Goal: Navigation & Orientation: Find specific page/section

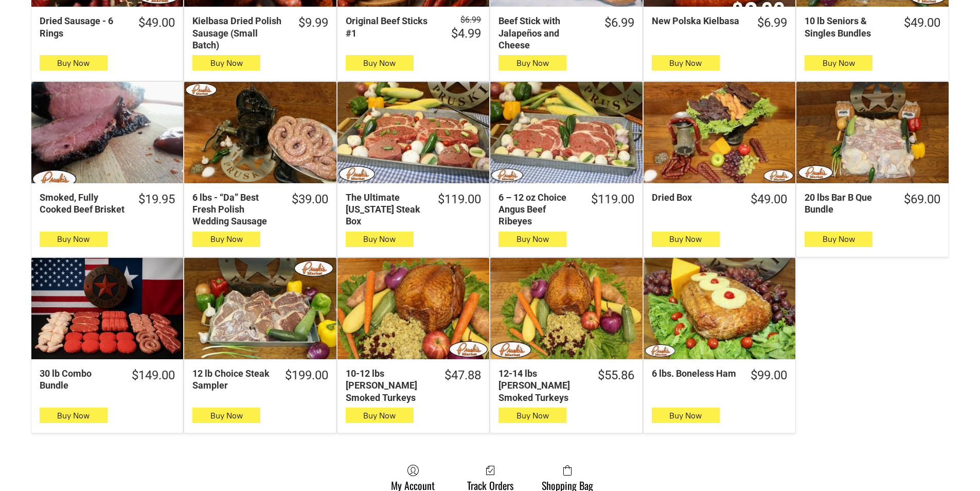
scroll to position [463, 0]
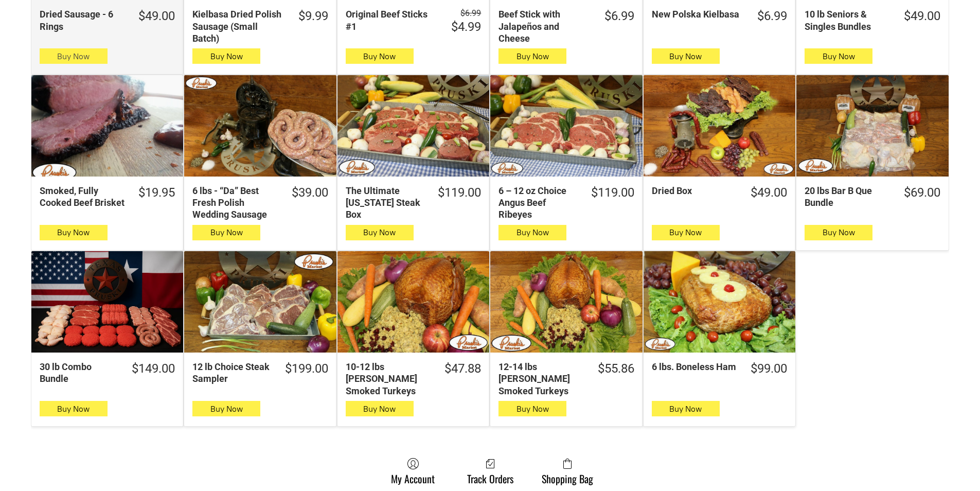
click at [49, 57] on button "Buy Now" at bounding box center [74, 55] width 68 height 15
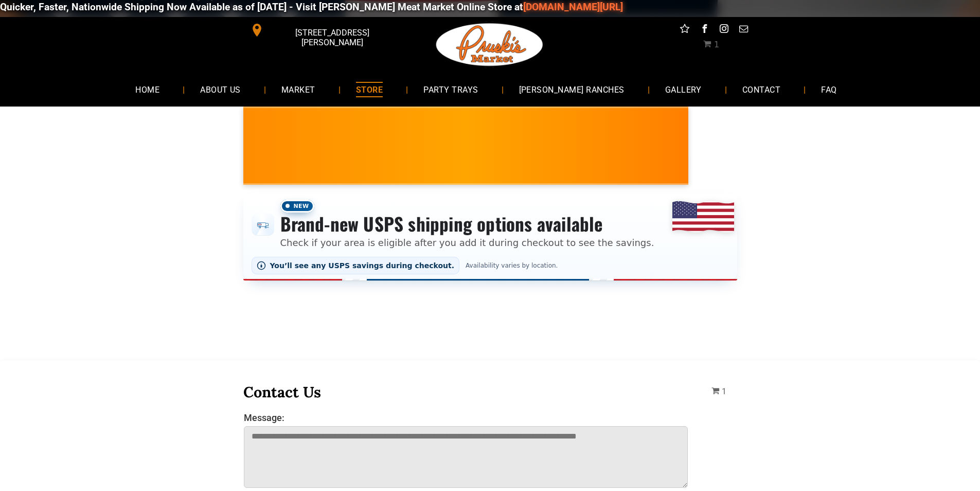
scroll to position [0, 0]
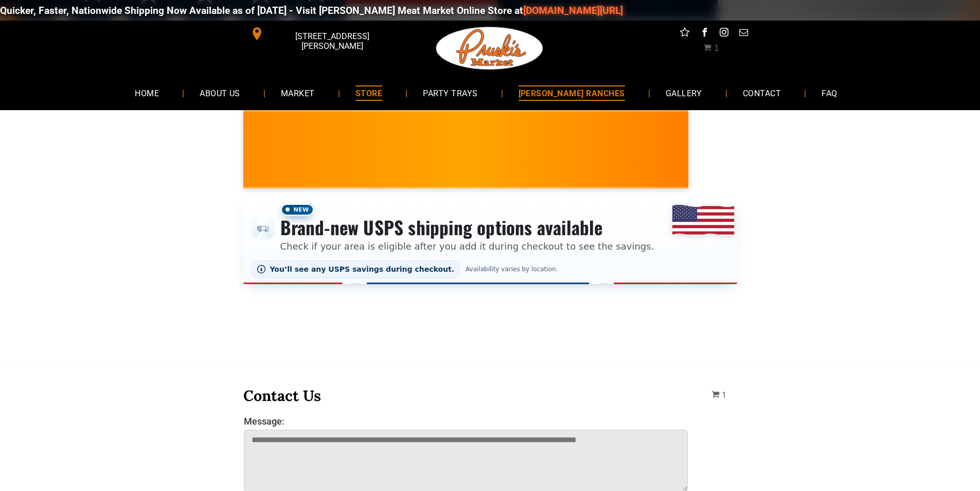
click at [602, 99] on span "[PERSON_NAME] RANCHES" at bounding box center [571, 92] width 106 height 15
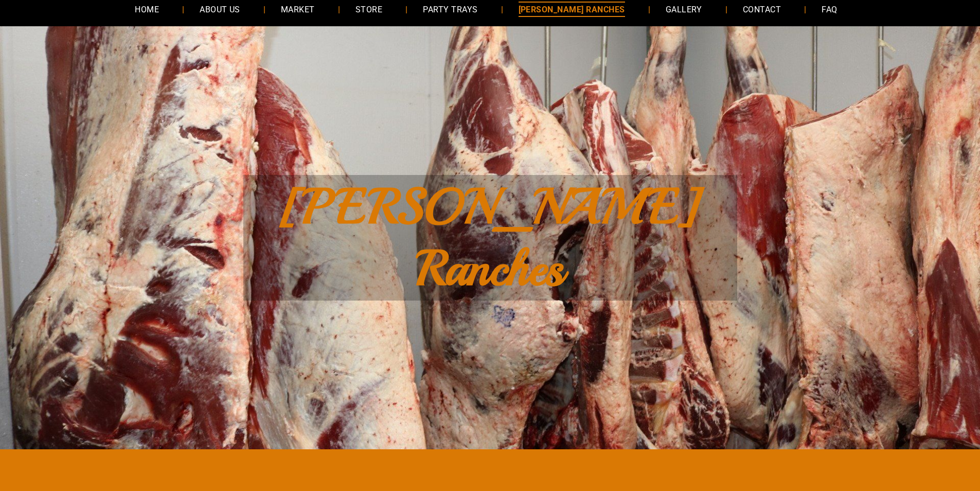
scroll to position [51, 0]
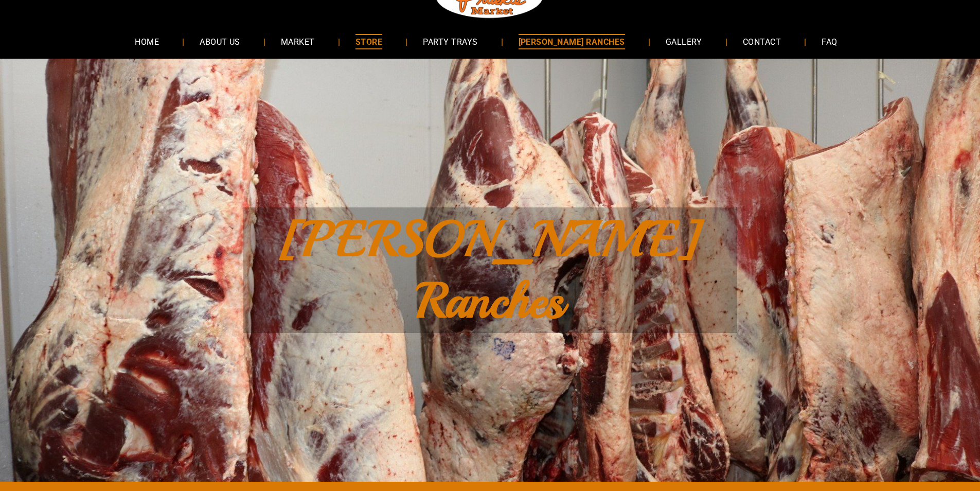
click at [397, 35] on link "STORE" at bounding box center [369, 41] width 58 height 27
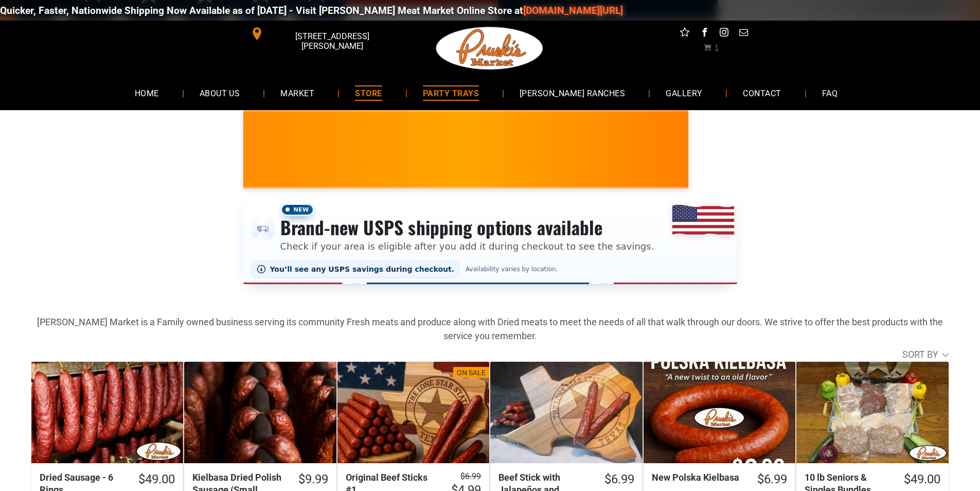
click at [434, 101] on link "PARTY TRAYS" at bounding box center [450, 92] width 87 height 27
